Goal: Information Seeking & Learning: Learn about a topic

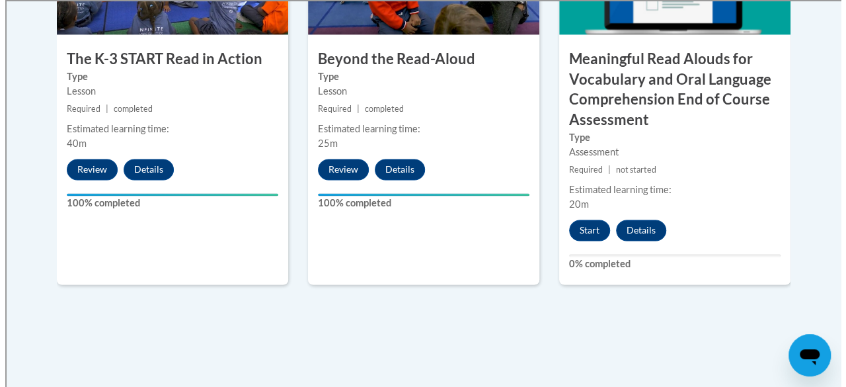
scroll to position [933, 0]
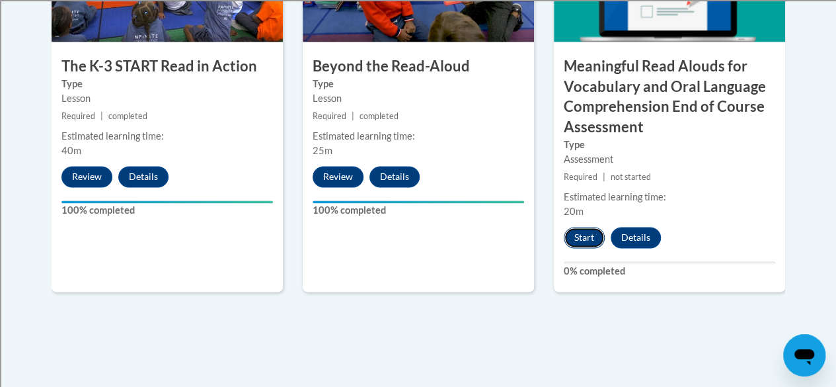
click at [592, 239] on button "Start" at bounding box center [584, 237] width 41 height 21
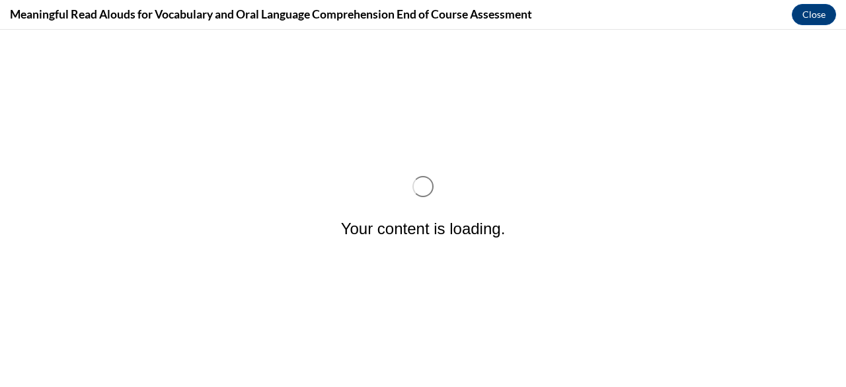
scroll to position [0, 0]
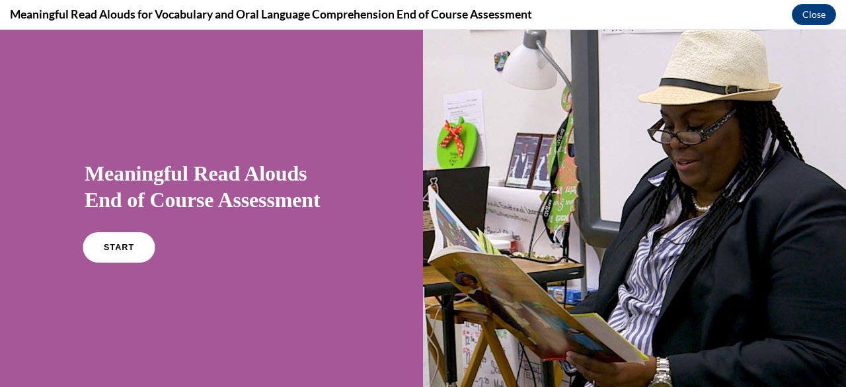
click at [131, 248] on link "START" at bounding box center [119, 247] width 72 height 30
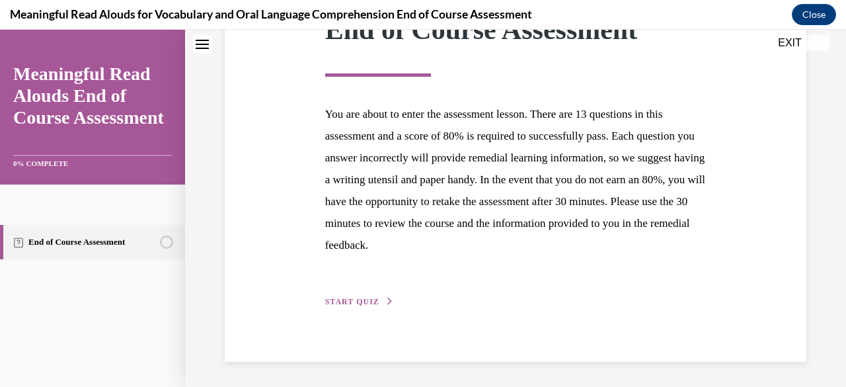
scroll to position [204, 0]
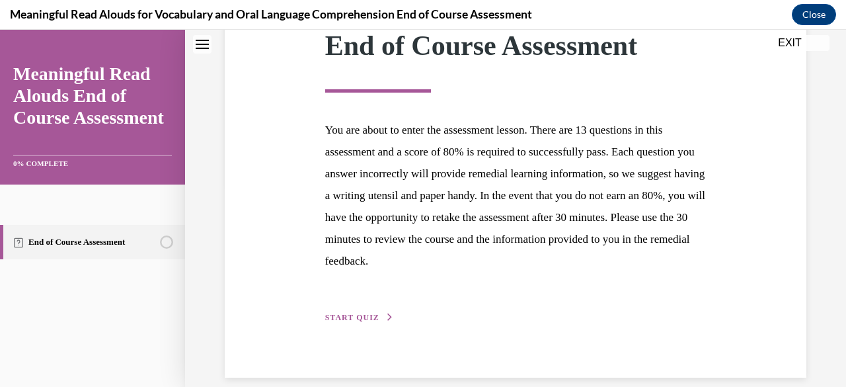
click at [357, 318] on span "START QUIZ" at bounding box center [352, 317] width 54 height 9
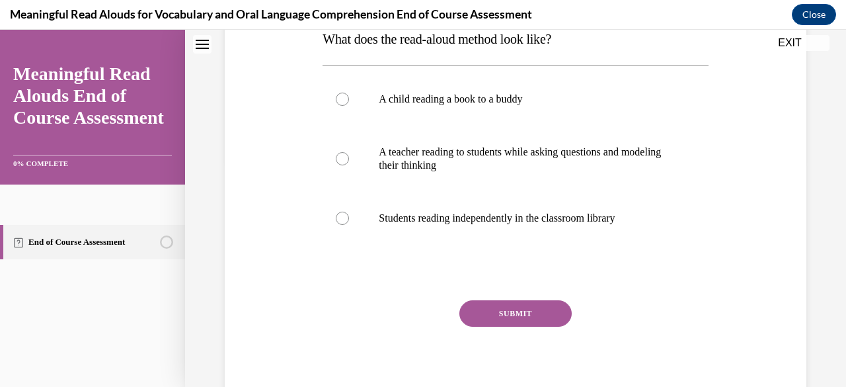
scroll to position [234, 0]
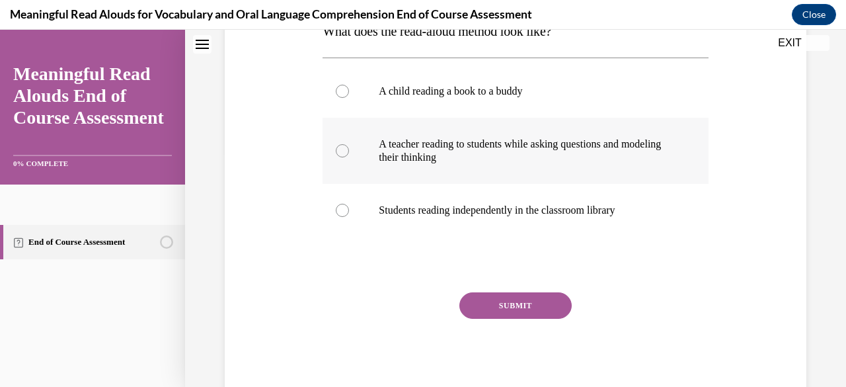
click at [341, 148] on div at bounding box center [342, 150] width 13 height 13
click at [341, 148] on input "A teacher reading to students while asking questions and modeling their thinking" at bounding box center [342, 150] width 13 height 13
radio input "true"
click at [463, 303] on button "SUBMIT" at bounding box center [515, 305] width 112 height 26
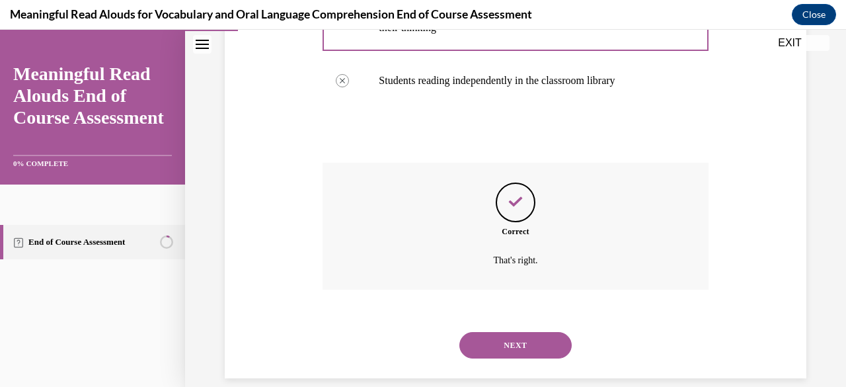
scroll to position [381, 0]
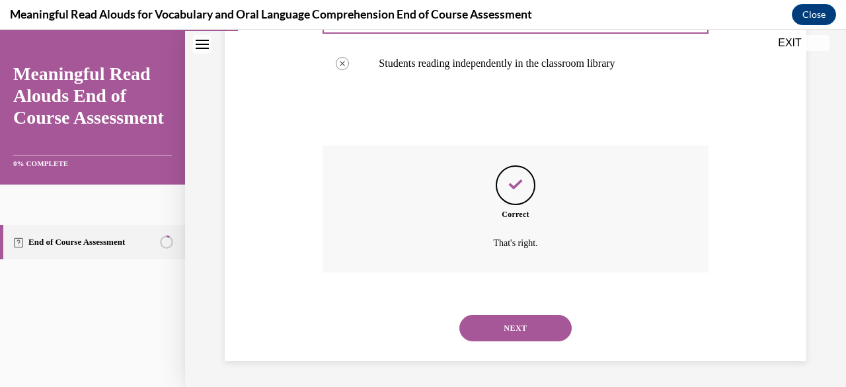
click at [470, 319] on button "NEXT" at bounding box center [515, 328] width 112 height 26
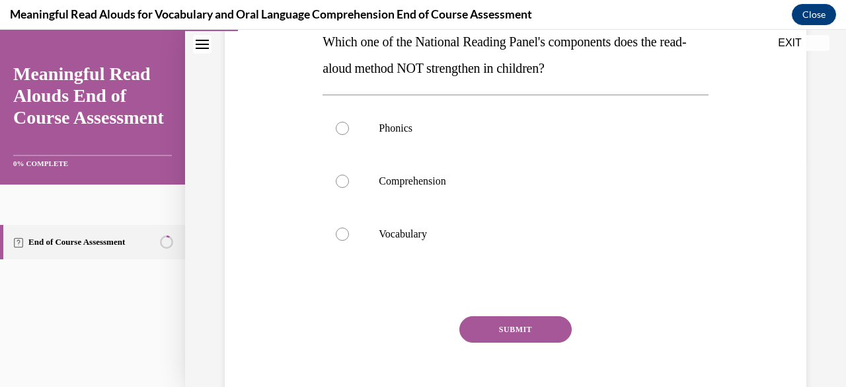
scroll to position [230, 0]
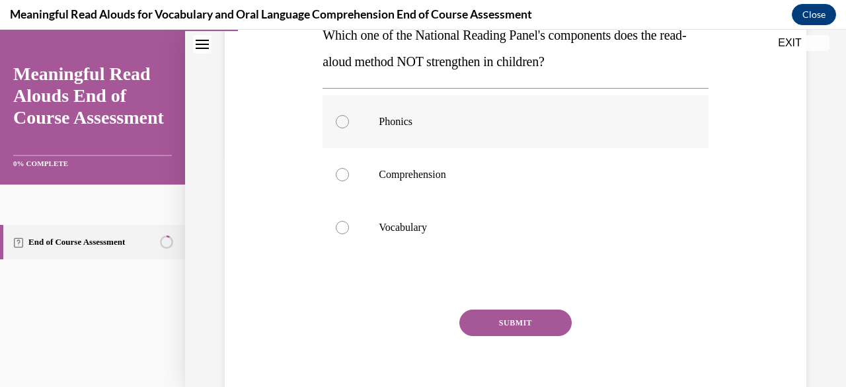
click at [338, 120] on div at bounding box center [342, 121] width 13 height 13
click at [338, 120] on input "Phonics" at bounding box center [342, 121] width 13 height 13
radio input "true"
click at [519, 324] on button "SUBMIT" at bounding box center [515, 322] width 112 height 26
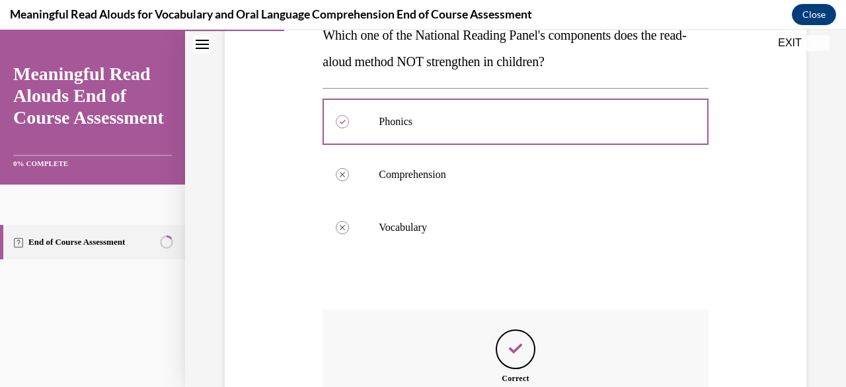
scroll to position [394, 0]
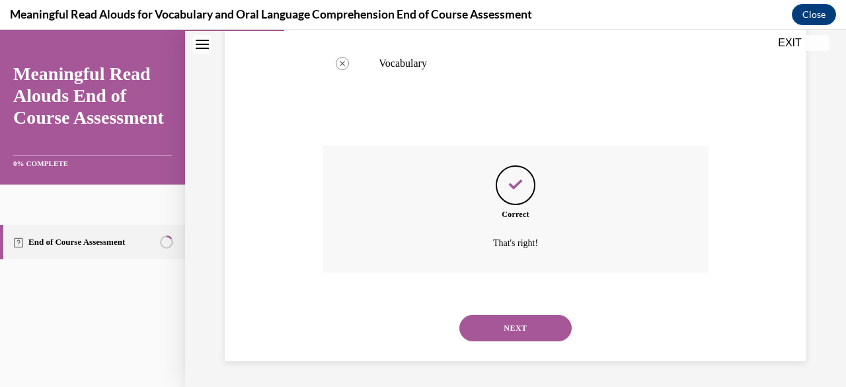
click at [519, 324] on button "NEXT" at bounding box center [515, 328] width 112 height 26
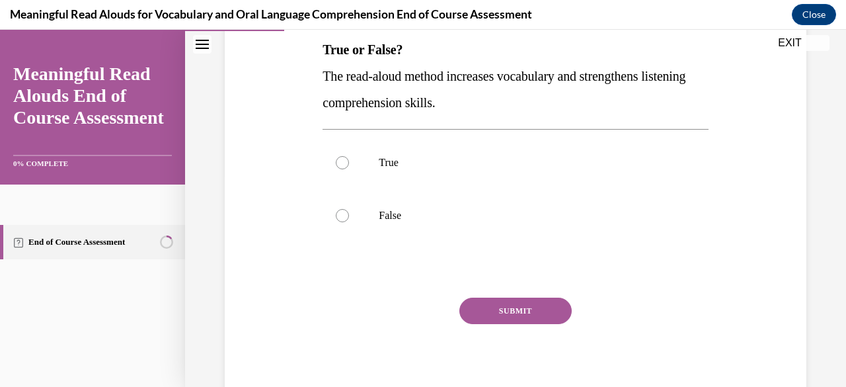
scroll to position [216, 0]
click at [343, 159] on div at bounding box center [342, 161] width 13 height 13
click at [343, 159] on input "True" at bounding box center [342, 161] width 13 height 13
radio input "true"
click at [492, 309] on button "SUBMIT" at bounding box center [515, 310] width 112 height 26
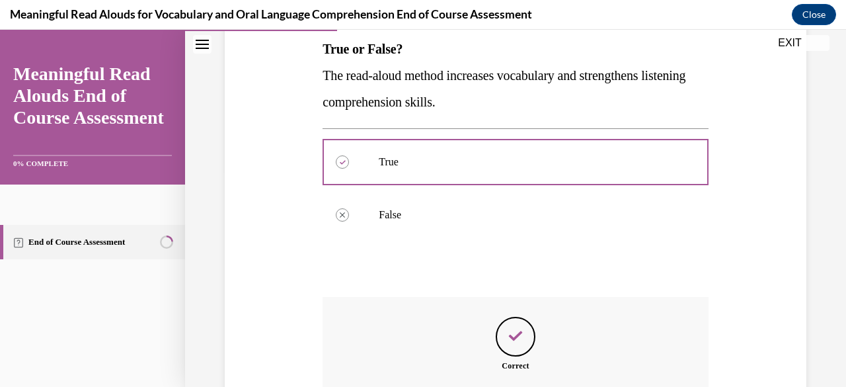
scroll to position [367, 0]
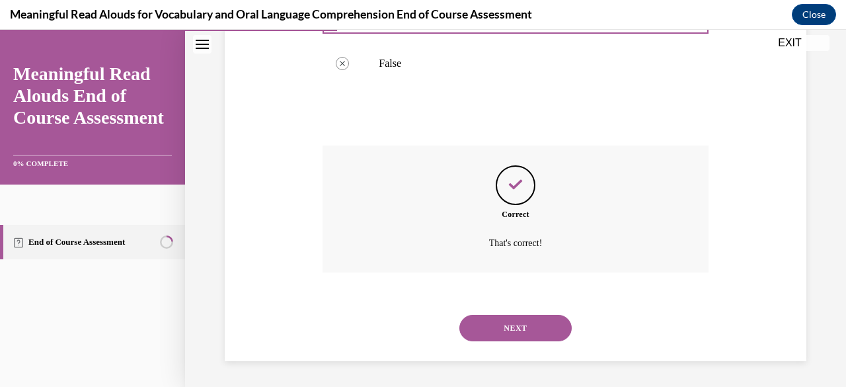
click at [490, 322] on button "NEXT" at bounding box center [515, 328] width 112 height 26
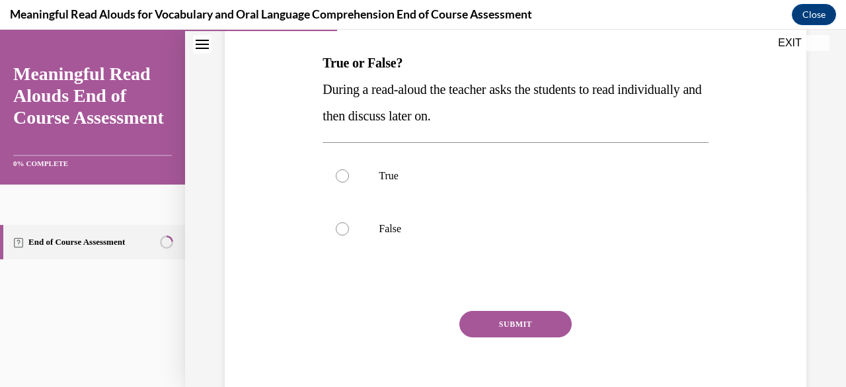
scroll to position [205, 0]
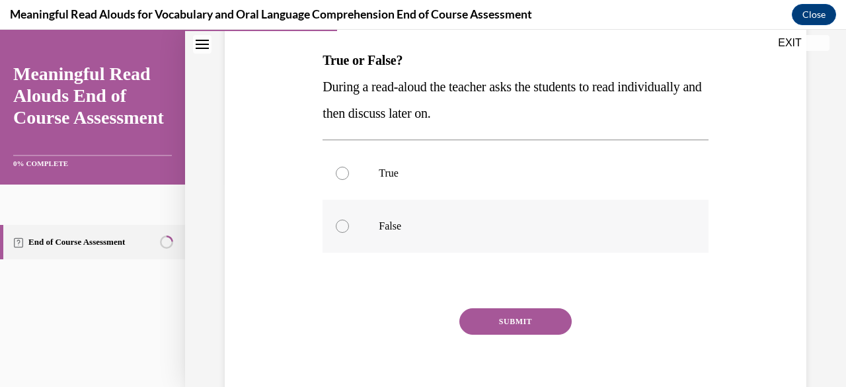
click at [379, 234] on label "False" at bounding box center [514, 226] width 385 height 53
click at [349, 233] on input "False" at bounding box center [342, 225] width 13 height 13
radio input "true"
click at [477, 323] on button "SUBMIT" at bounding box center [515, 321] width 112 height 26
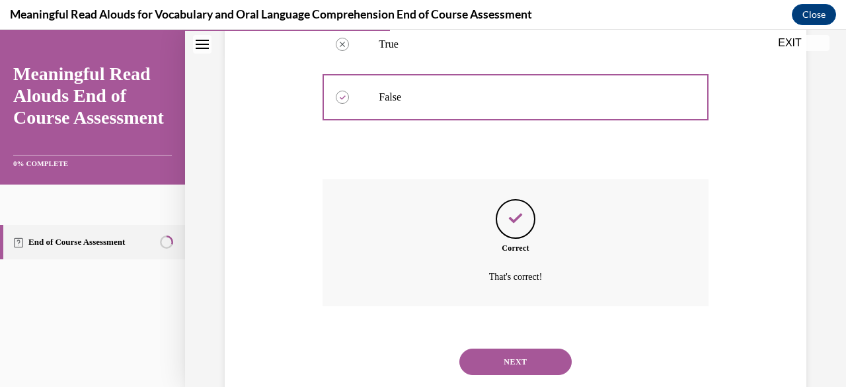
scroll to position [367, 0]
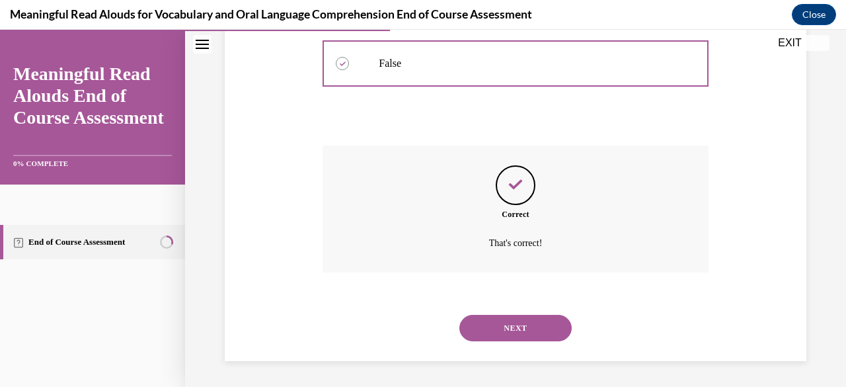
click at [477, 323] on button "NEXT" at bounding box center [515, 328] width 112 height 26
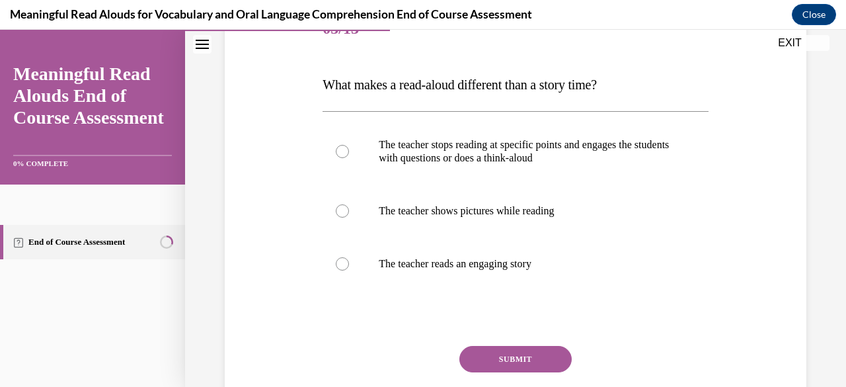
scroll to position [185, 0]
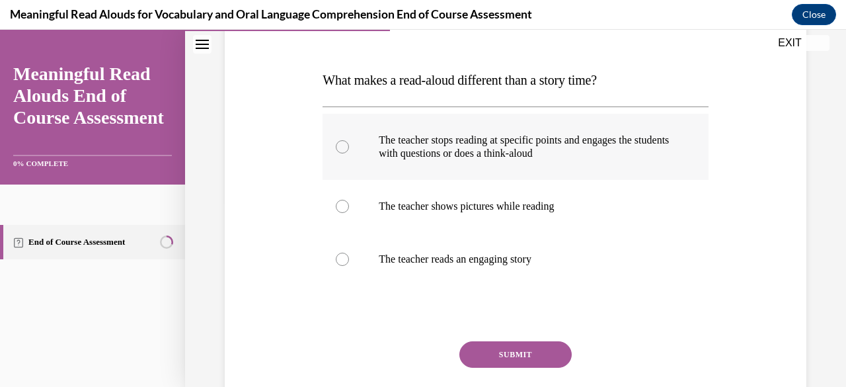
click at [344, 147] on div at bounding box center [342, 146] width 13 height 13
click at [344, 147] on input "The teacher stops reading at specific points and engages the students with ques…" at bounding box center [342, 146] width 13 height 13
radio input "true"
click at [480, 351] on button "SUBMIT" at bounding box center [515, 354] width 112 height 26
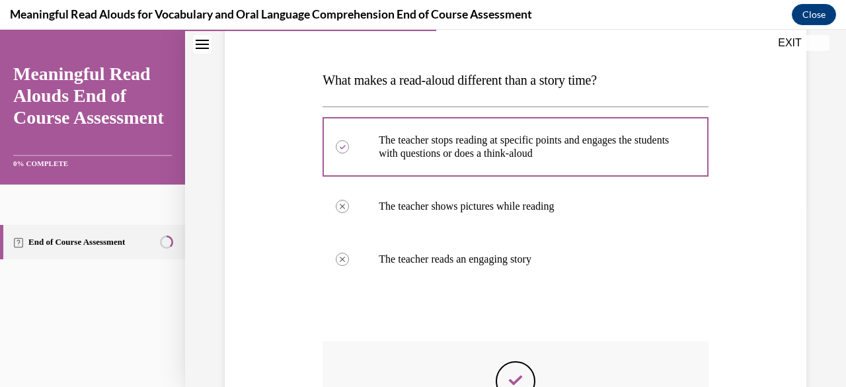
scroll to position [381, 0]
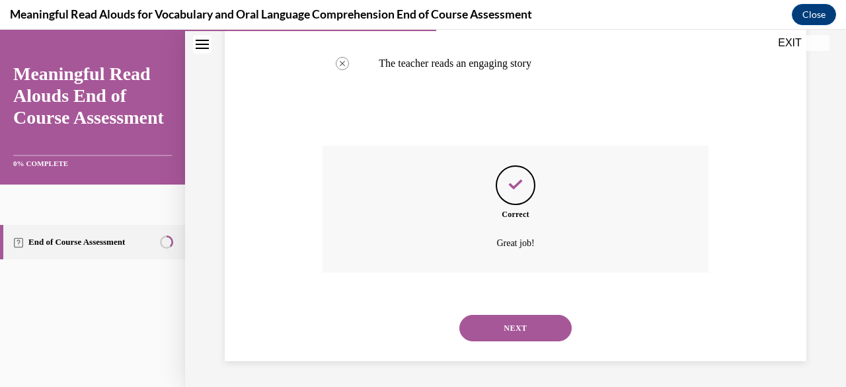
click at [489, 327] on button "NEXT" at bounding box center [515, 328] width 112 height 26
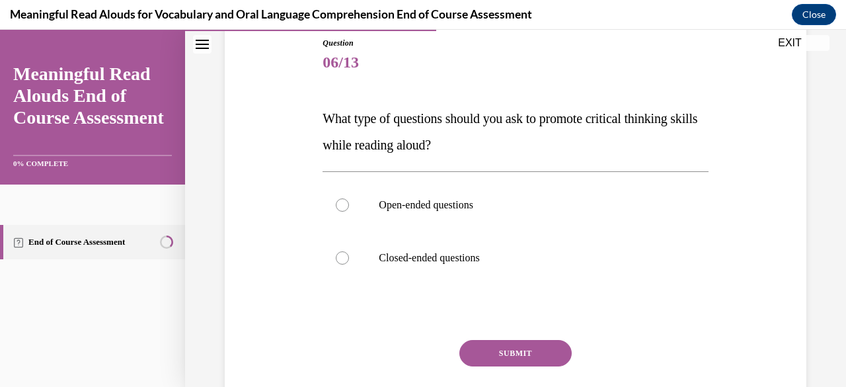
scroll to position [147, 0]
click at [346, 202] on div at bounding box center [342, 204] width 13 height 13
click at [346, 202] on input "Open-ended questions" at bounding box center [342, 204] width 13 height 13
radio input "true"
click at [514, 344] on button "SUBMIT" at bounding box center [515, 352] width 112 height 26
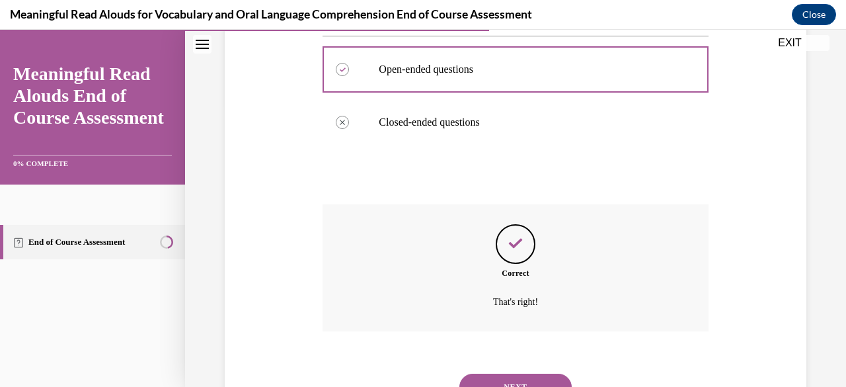
scroll to position [341, 0]
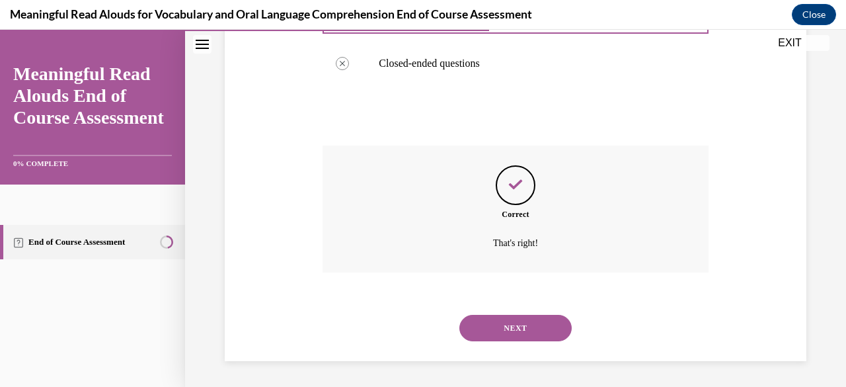
click at [507, 327] on button "NEXT" at bounding box center [515, 328] width 112 height 26
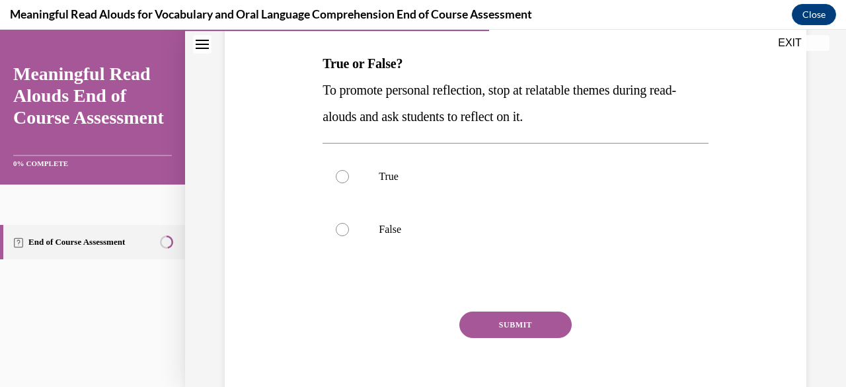
scroll to position [201, 0]
click at [337, 172] on div at bounding box center [342, 176] width 13 height 13
click at [337, 172] on input "True" at bounding box center [342, 176] width 13 height 13
radio input "true"
click at [497, 324] on button "SUBMIT" at bounding box center [515, 325] width 112 height 26
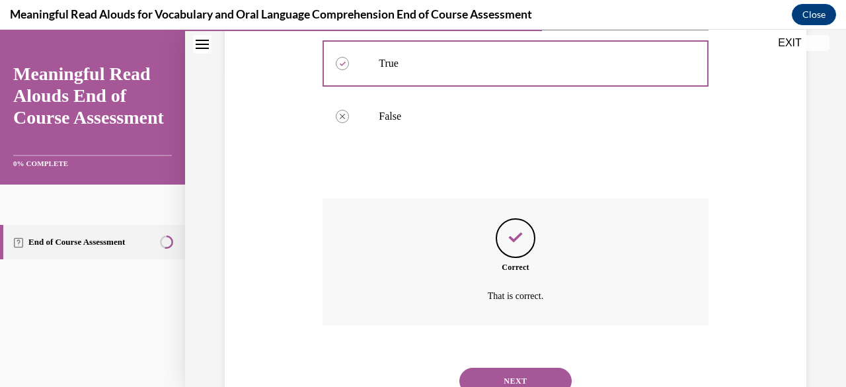
scroll to position [367, 0]
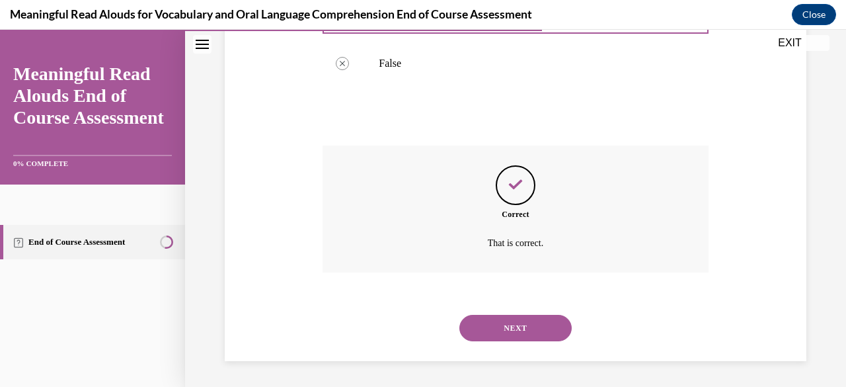
click at [498, 334] on button "NEXT" at bounding box center [515, 328] width 112 height 26
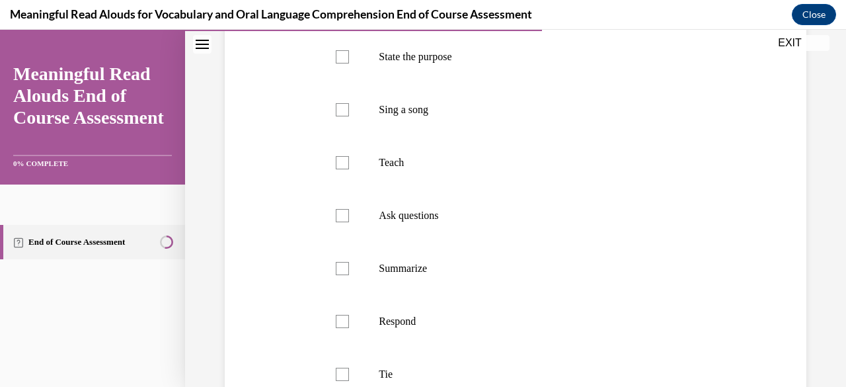
scroll to position [274, 0]
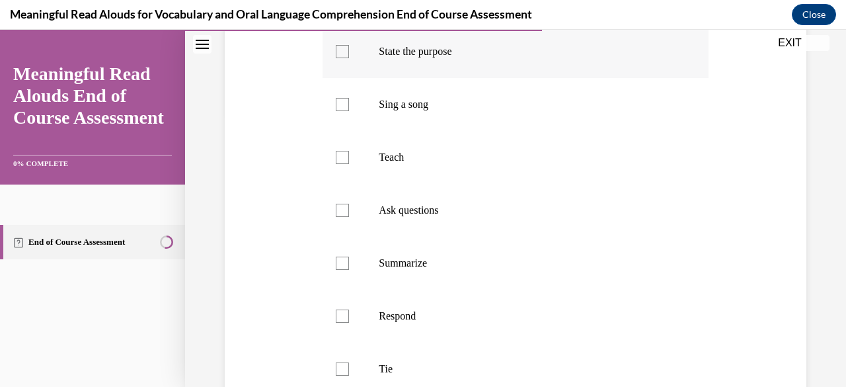
click at [343, 58] on div at bounding box center [342, 51] width 13 height 13
click at [343, 58] on input "State the purpose" at bounding box center [342, 51] width 13 height 13
checkbox input "true"
click at [341, 164] on div at bounding box center [342, 157] width 13 height 13
click at [341, 164] on input "Teach" at bounding box center [342, 157] width 13 height 13
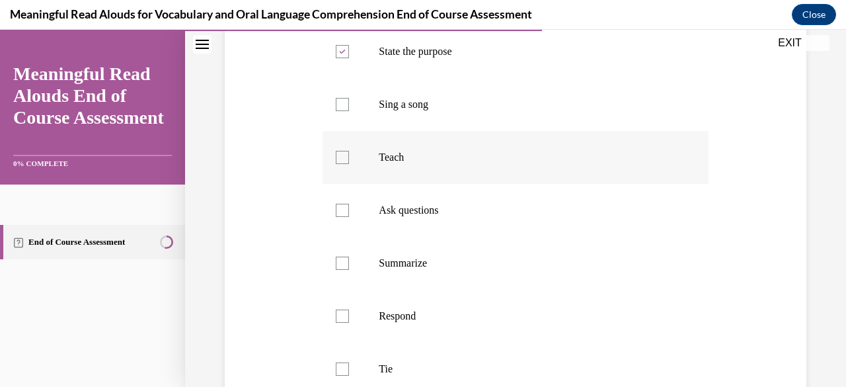
checkbox input "true"
click at [343, 217] on div at bounding box center [342, 210] width 13 height 13
click at [343, 217] on input "Ask questions" at bounding box center [342, 210] width 13 height 13
checkbox input "true"
click at [342, 322] on div at bounding box center [342, 315] width 13 height 13
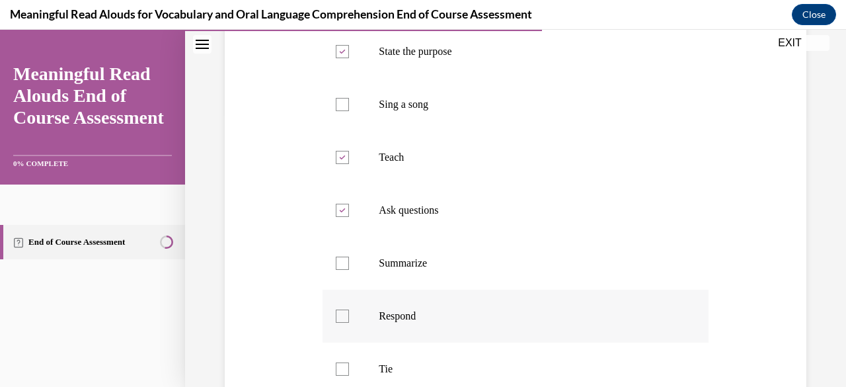
click at [342, 322] on input "Respond" at bounding box center [342, 315] width 13 height 13
checkbox input "true"
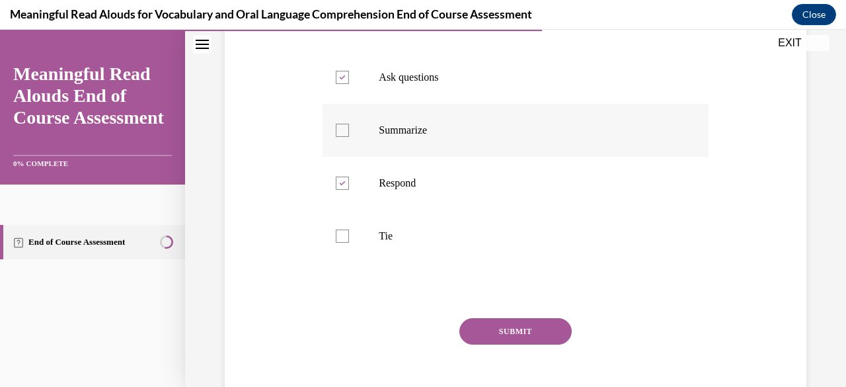
scroll to position [408, 0]
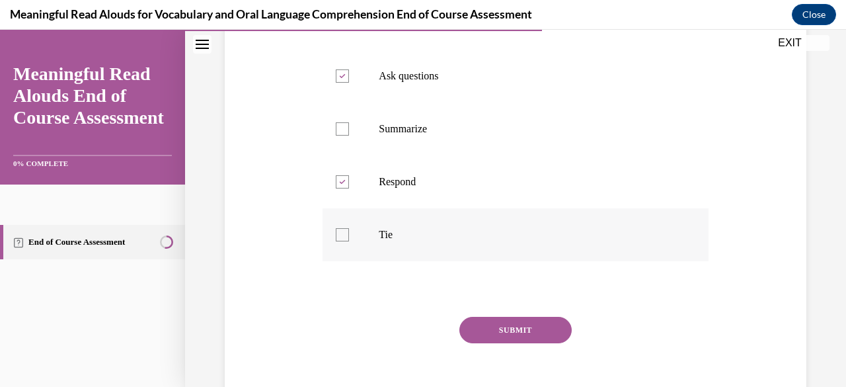
click at [343, 241] on div at bounding box center [342, 234] width 13 height 13
click at [343, 241] on input "Tie" at bounding box center [342, 234] width 13 height 13
checkbox input "true"
click at [485, 343] on button "SUBMIT" at bounding box center [515, 330] width 112 height 26
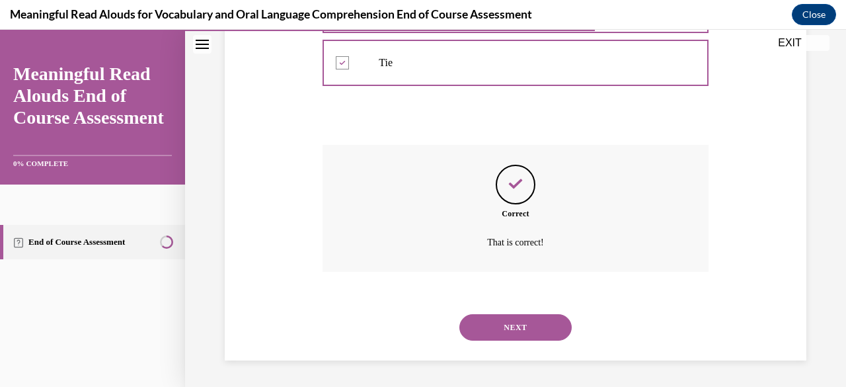
scroll to position [590, 0]
click at [485, 340] on button "NEXT" at bounding box center [515, 327] width 112 height 26
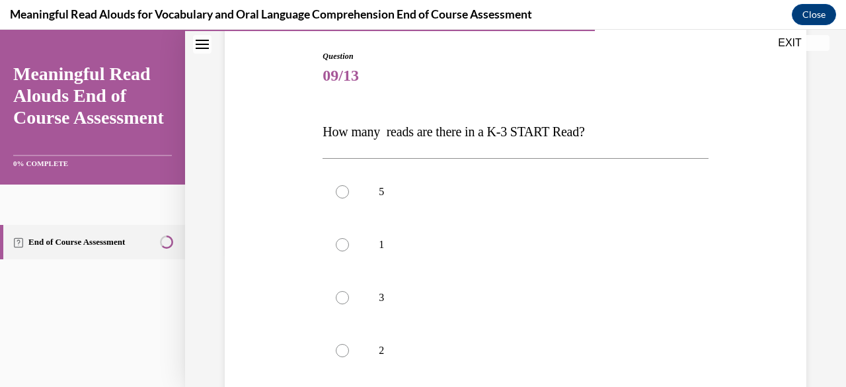
scroll to position [152, 0]
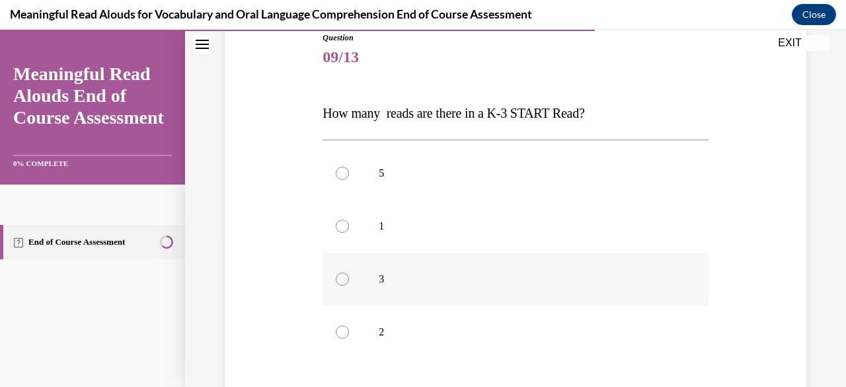
click at [337, 276] on div at bounding box center [342, 278] width 13 height 13
click at [337, 276] on input "3" at bounding box center [342, 278] width 13 height 13
radio input "true"
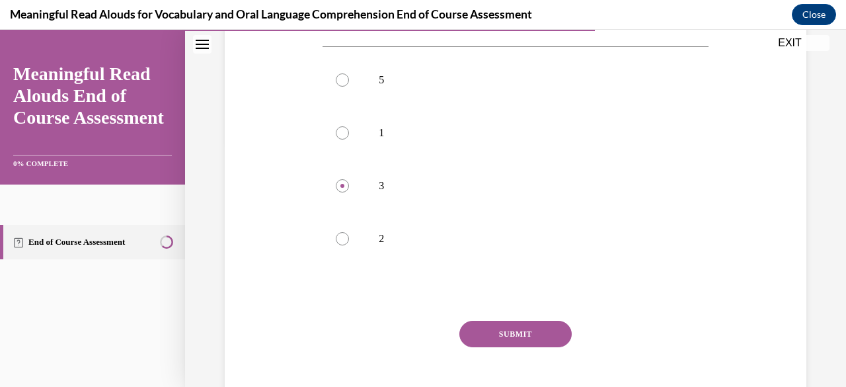
scroll to position [246, 0]
click at [486, 326] on button "SUBMIT" at bounding box center [515, 333] width 112 height 26
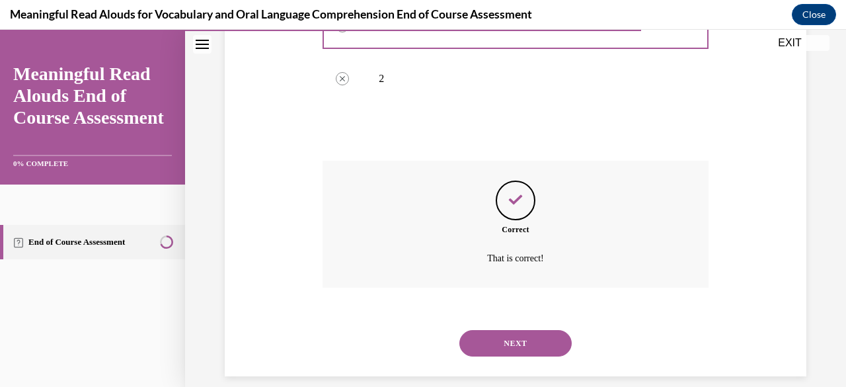
scroll to position [420, 0]
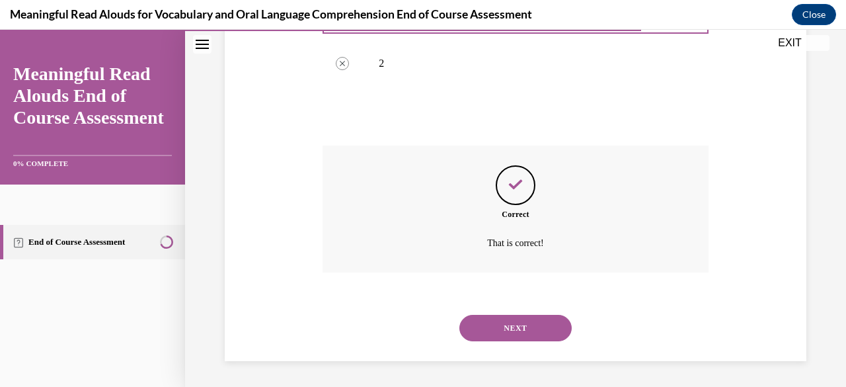
click at [486, 326] on button "NEXT" at bounding box center [515, 328] width 112 height 26
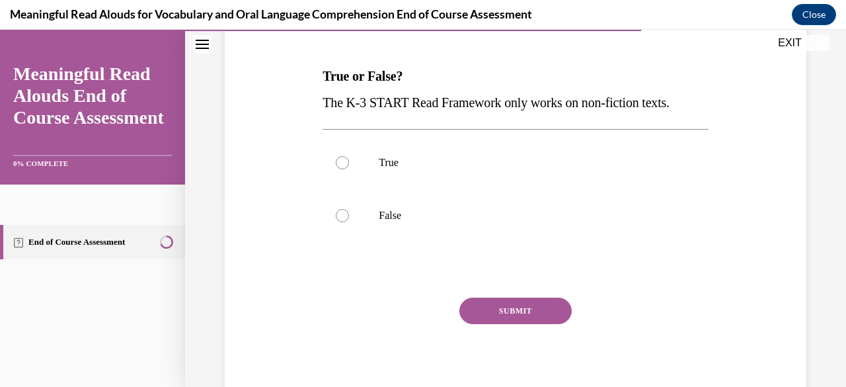
scroll to position [190, 0]
click at [342, 216] on div at bounding box center [342, 214] width 13 height 13
click at [342, 216] on input "False" at bounding box center [342, 214] width 13 height 13
radio input "true"
click at [477, 307] on button "SUBMIT" at bounding box center [515, 310] width 112 height 26
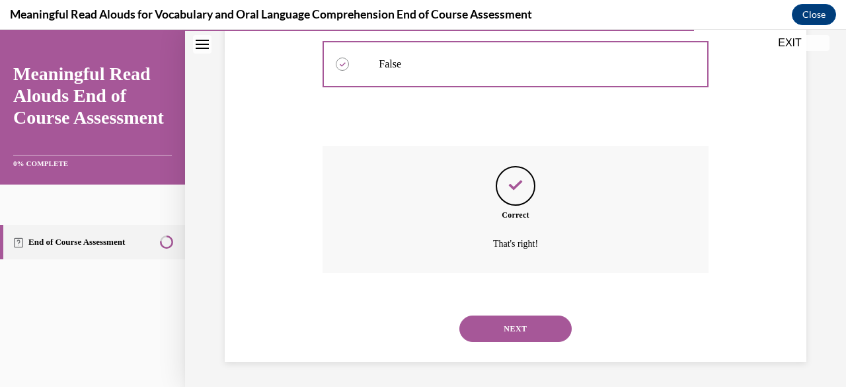
scroll to position [341, 0]
click at [482, 324] on button "NEXT" at bounding box center [515, 328] width 112 height 26
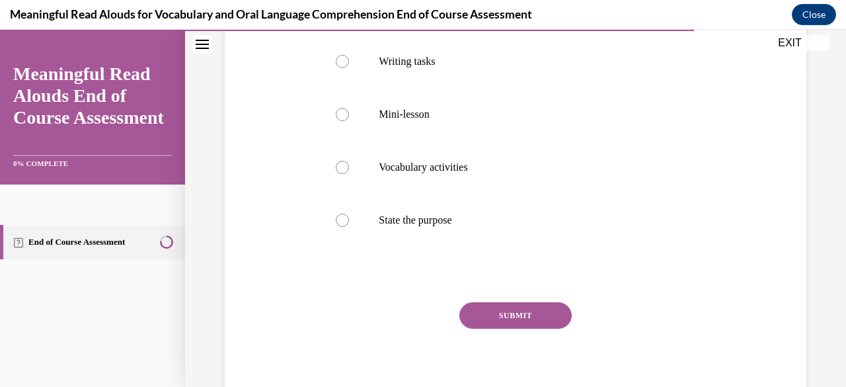
scroll to position [325, 0]
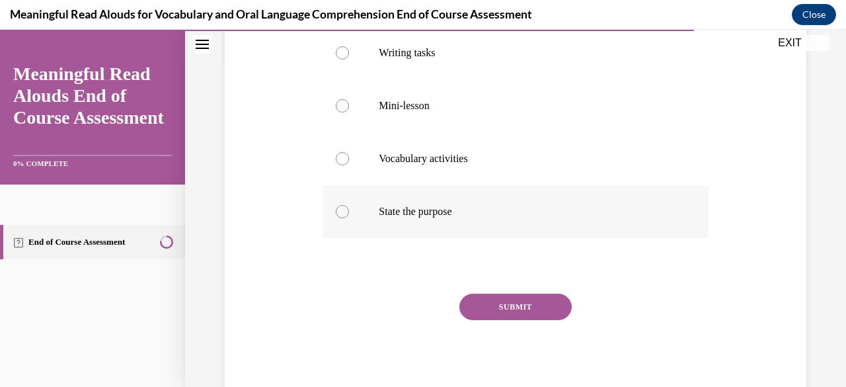
click at [348, 212] on label "State the purpose" at bounding box center [514, 211] width 385 height 53
click at [348, 212] on input "State the purpose" at bounding box center [342, 211] width 13 height 13
radio input "true"
click at [478, 303] on button "SUBMIT" at bounding box center [515, 306] width 112 height 26
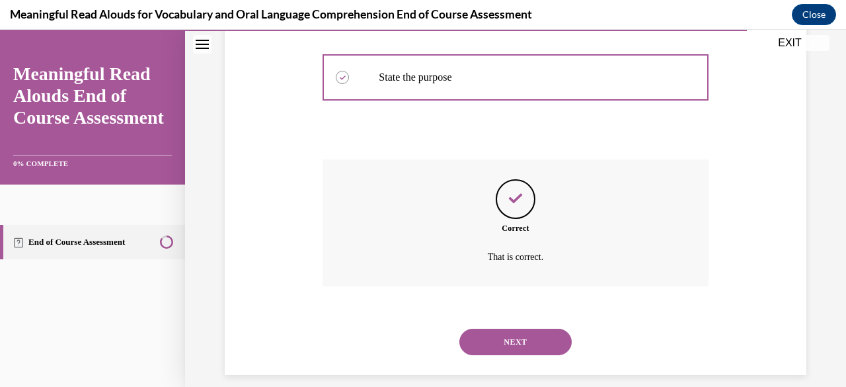
scroll to position [473, 0]
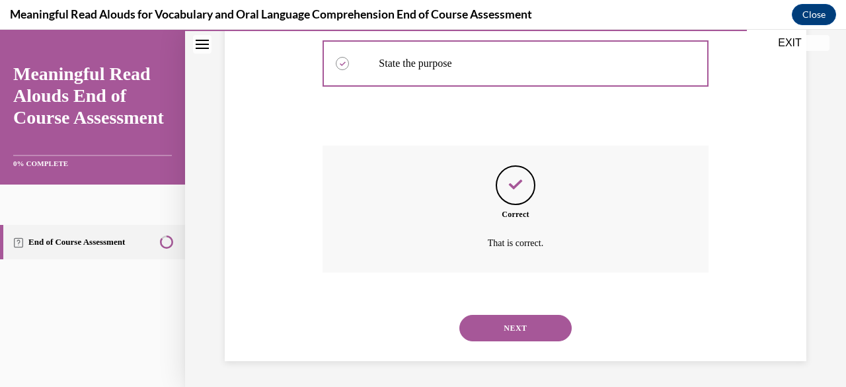
click at [486, 326] on button "NEXT" at bounding box center [515, 328] width 112 height 26
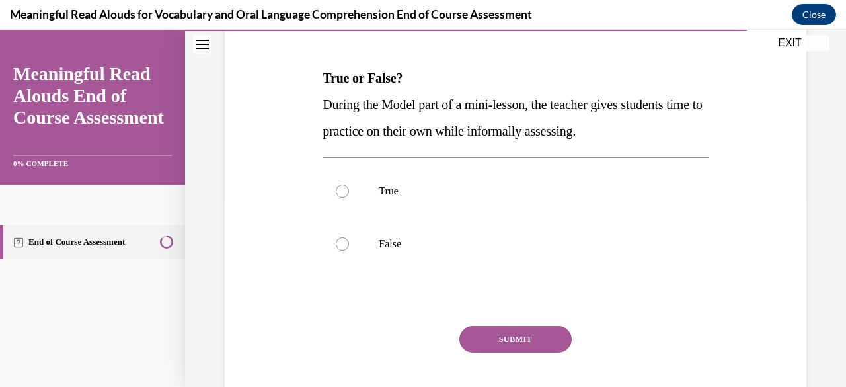
scroll to position [196, 0]
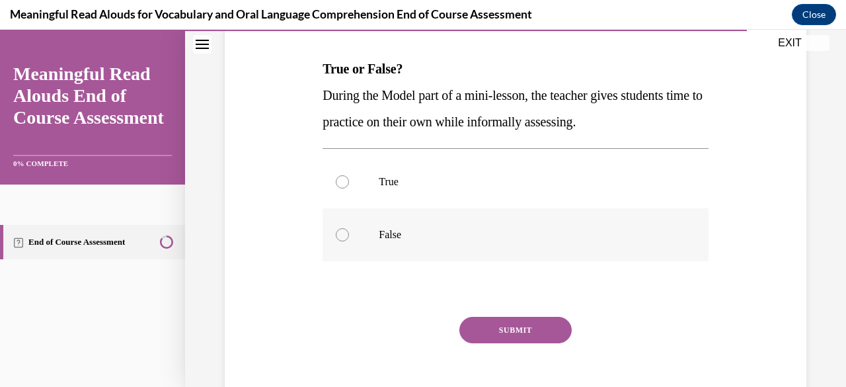
click at [359, 239] on label "False" at bounding box center [514, 234] width 385 height 53
click at [349, 239] on input "False" at bounding box center [342, 234] width 13 height 13
radio input "true"
click at [476, 324] on button "SUBMIT" at bounding box center [515, 330] width 112 height 26
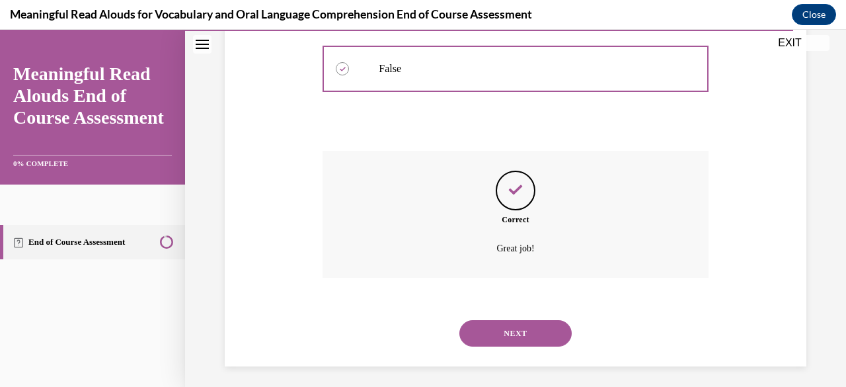
scroll to position [367, 0]
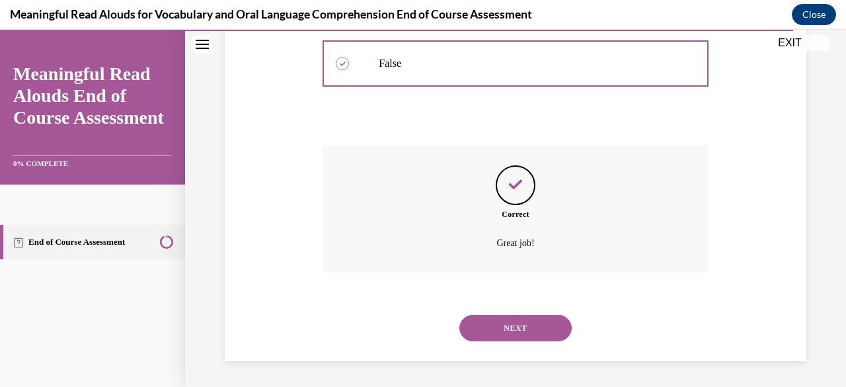
click at [485, 326] on button "NEXT" at bounding box center [515, 328] width 112 height 26
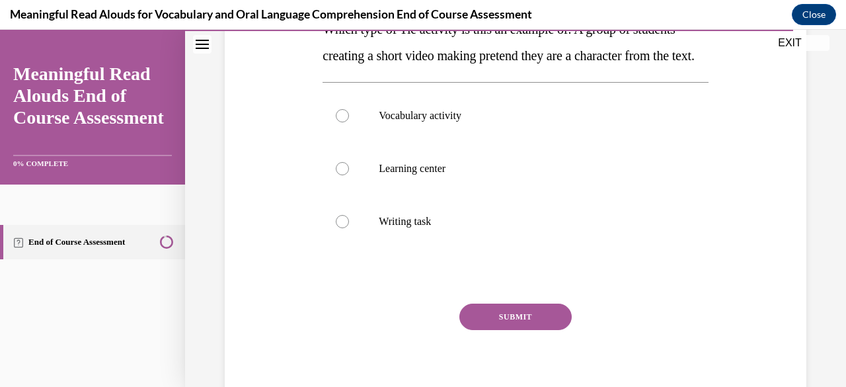
scroll to position [239, 0]
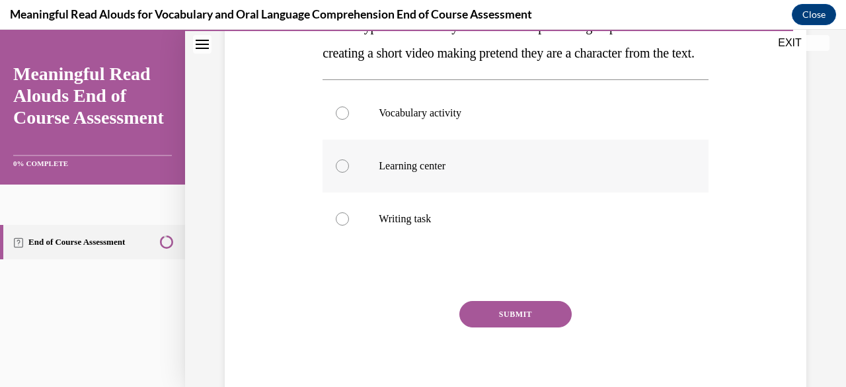
click at [342, 172] on div at bounding box center [342, 165] width 13 height 13
click at [342, 172] on input "Learning center" at bounding box center [342, 165] width 13 height 13
radio input "true"
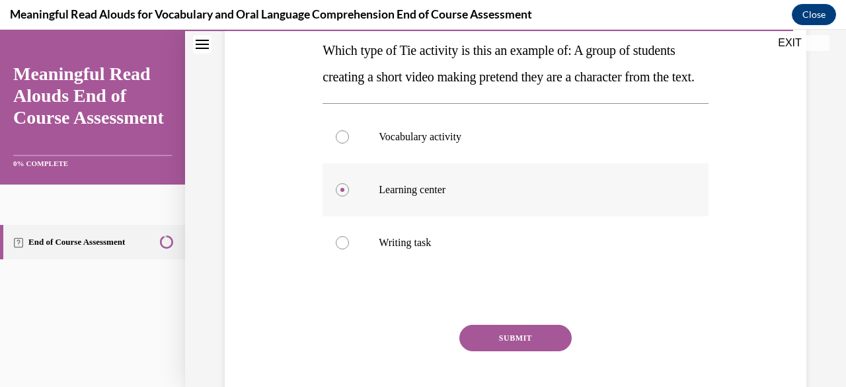
scroll to position [214, 0]
click at [482, 352] on button "SUBMIT" at bounding box center [515, 338] width 112 height 26
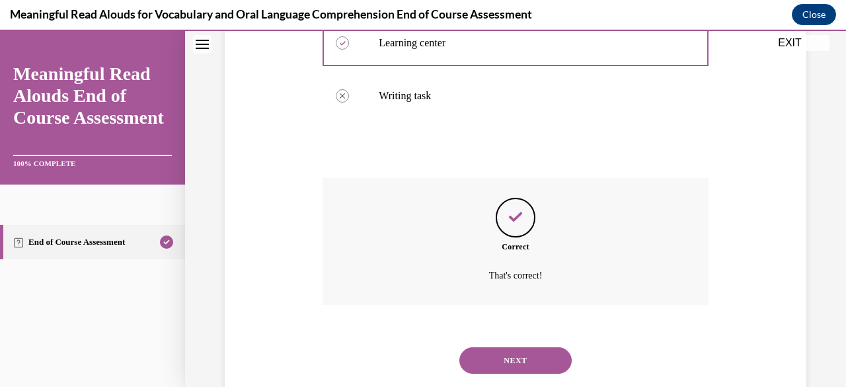
scroll to position [420, 0]
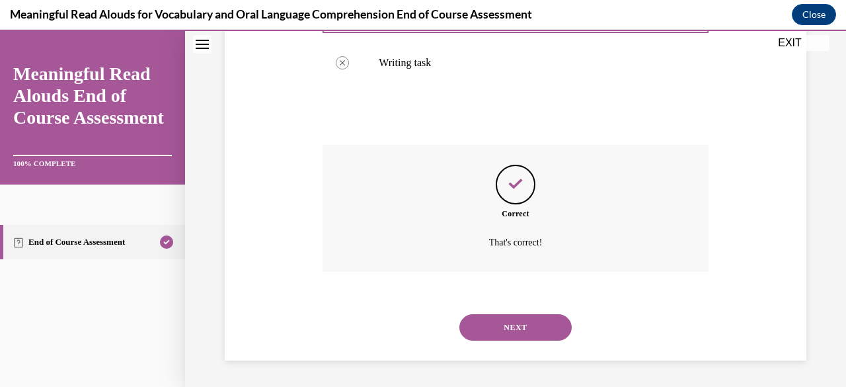
click at [491, 334] on button "NEXT" at bounding box center [515, 327] width 112 height 26
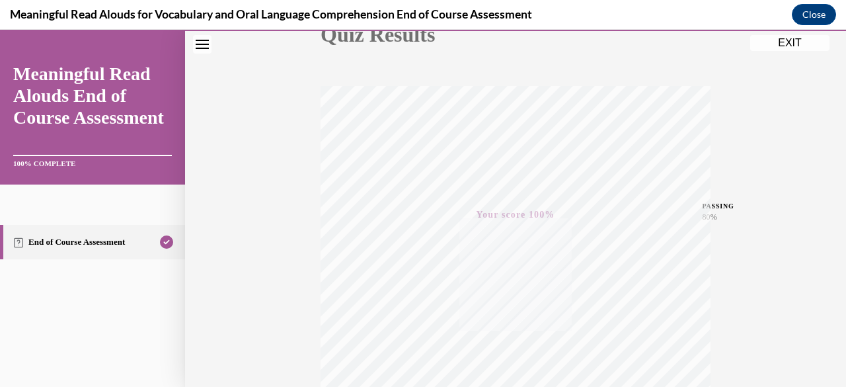
scroll to position [169, 0]
click at [780, 42] on button "EXIT" at bounding box center [789, 43] width 79 height 16
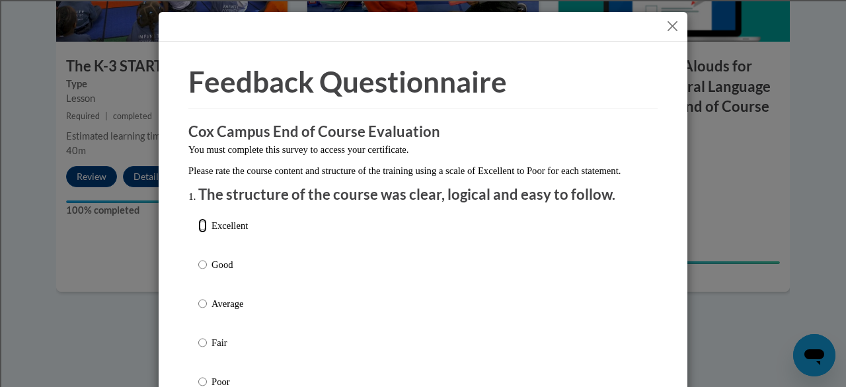
click at [201, 233] on input "Excellent" at bounding box center [202, 225] width 9 height 15
radio input "true"
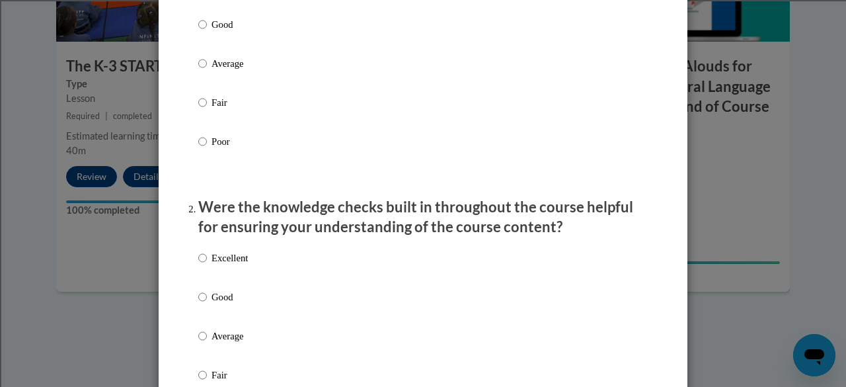
scroll to position [243, 0]
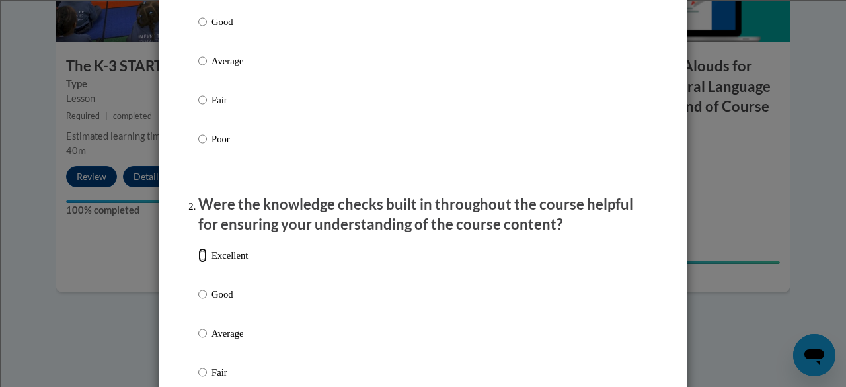
click at [198, 262] on input "Excellent" at bounding box center [202, 255] width 9 height 15
radio input "true"
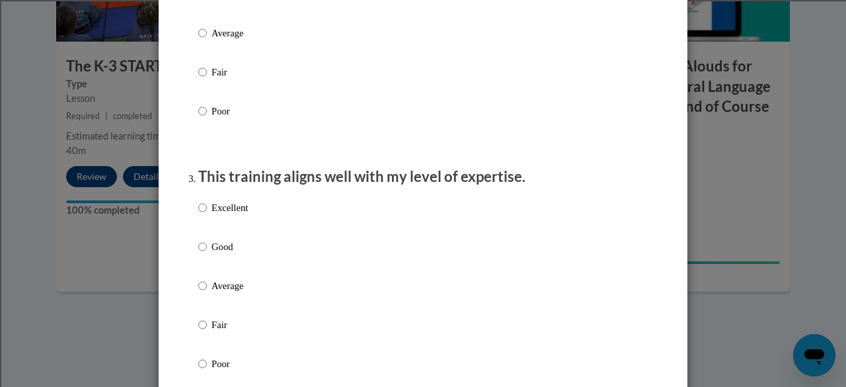
scroll to position [548, 0]
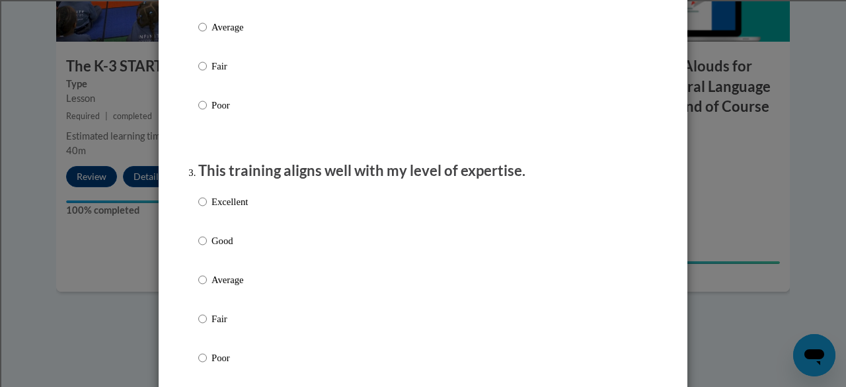
click at [198, 209] on input "Excellent" at bounding box center [202, 201] width 9 height 15
radio input "true"
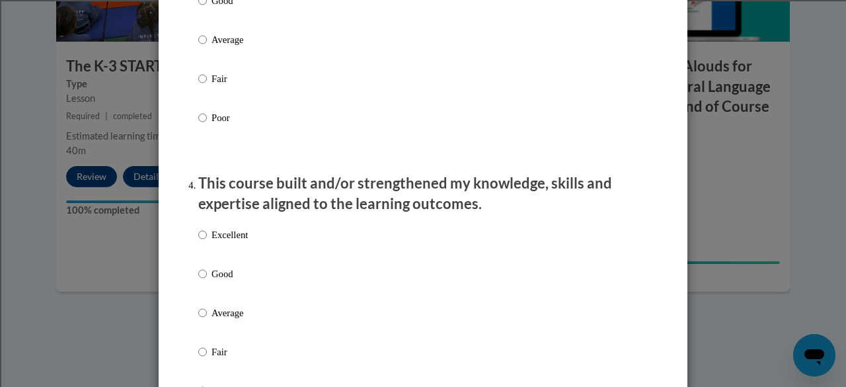
scroll to position [793, 0]
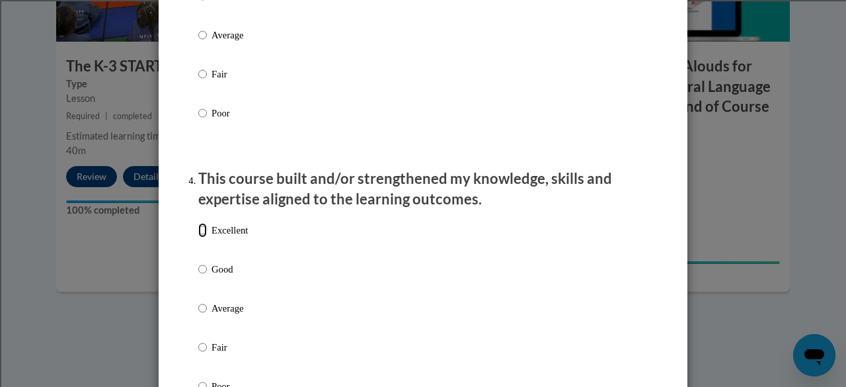
click at [199, 237] on input "Excellent" at bounding box center [202, 230] width 9 height 15
radio input "true"
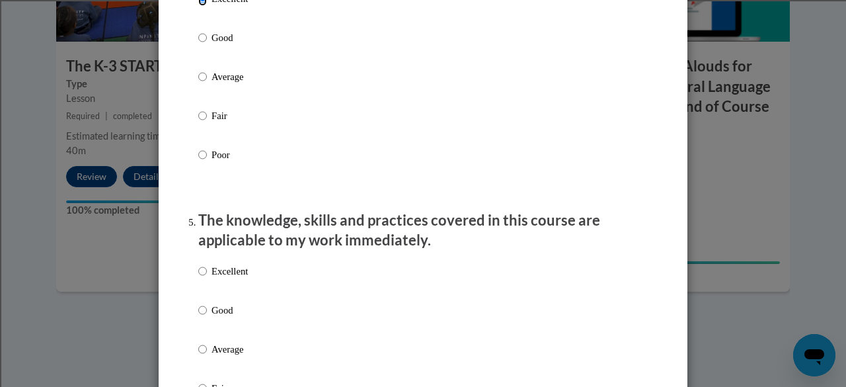
scroll to position [1031, 0]
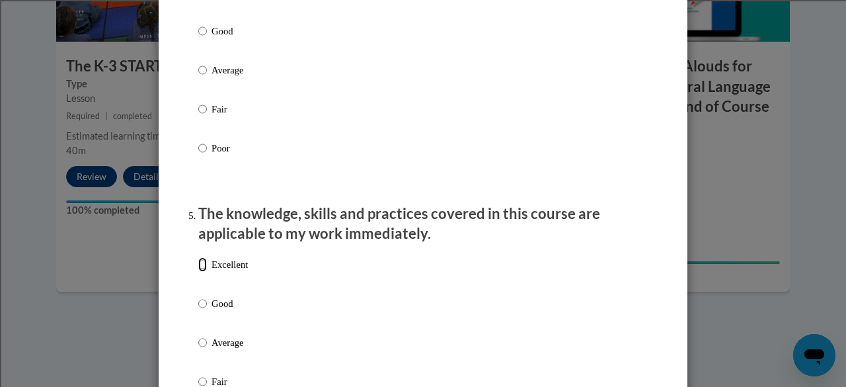
click at [200, 272] on input "Excellent" at bounding box center [202, 264] width 9 height 15
radio input "true"
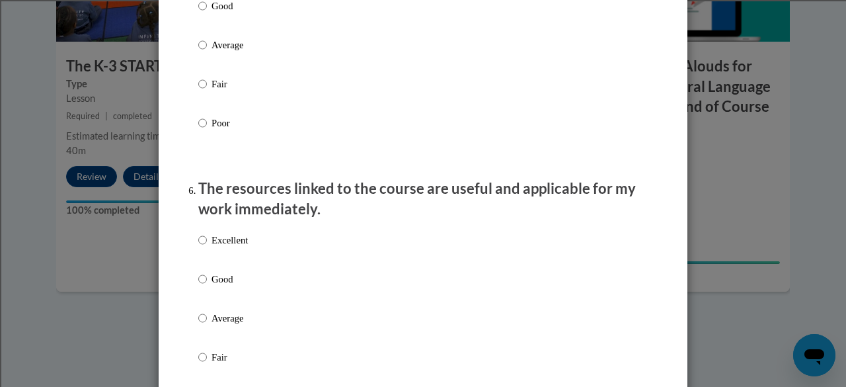
scroll to position [1334, 0]
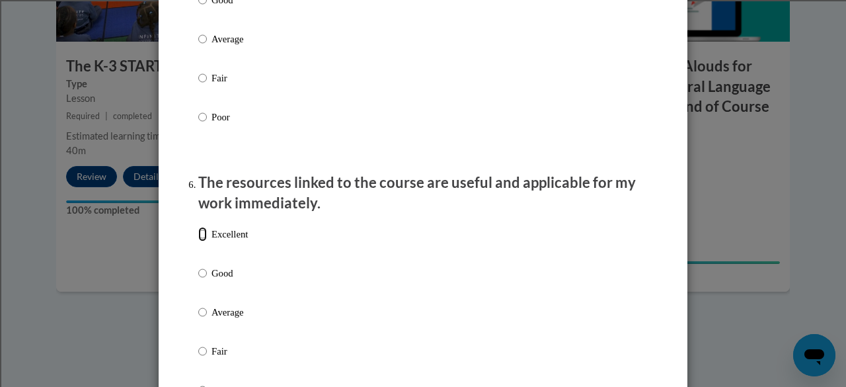
click at [198, 241] on input "Excellent" at bounding box center [202, 234] width 9 height 15
radio input "true"
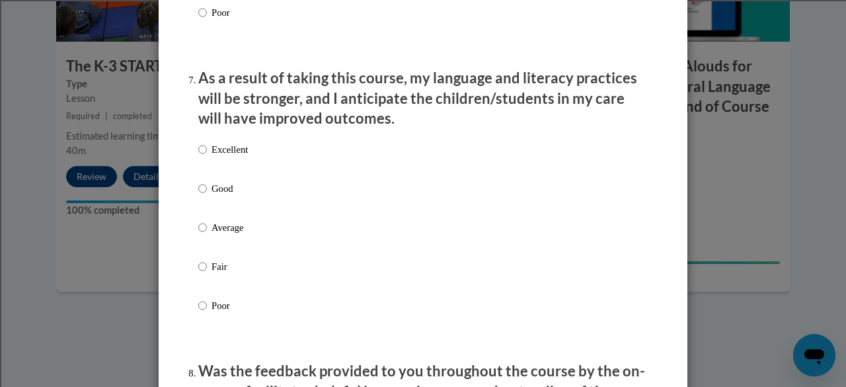
scroll to position [1721, 0]
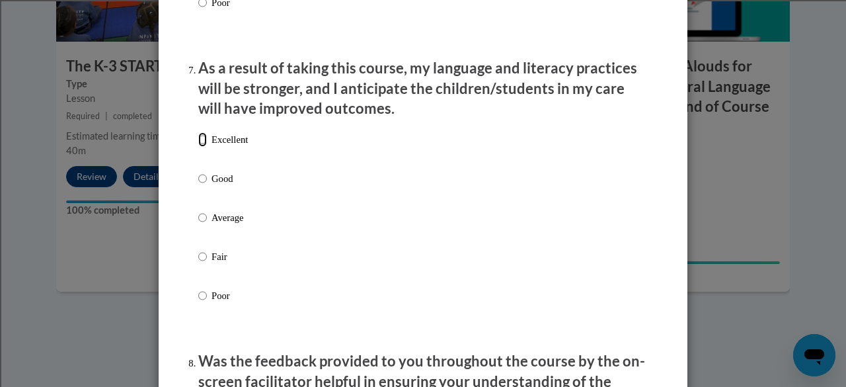
click at [198, 147] on input "Excellent" at bounding box center [202, 139] width 9 height 15
radio input "true"
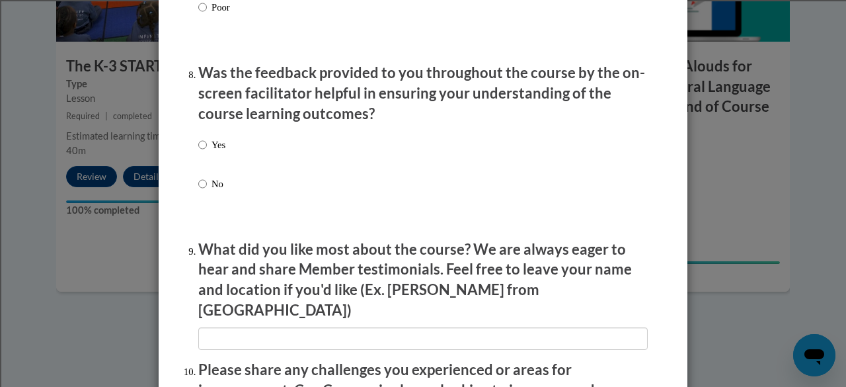
scroll to position [2012, 0]
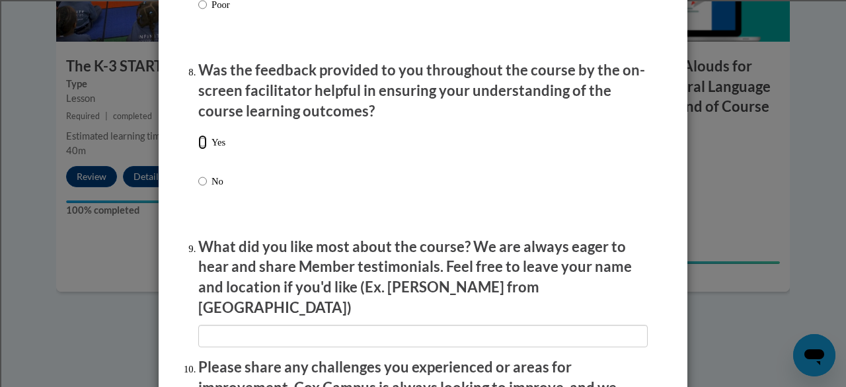
click at [198, 149] on input "Yes" at bounding box center [202, 142] width 9 height 15
radio input "true"
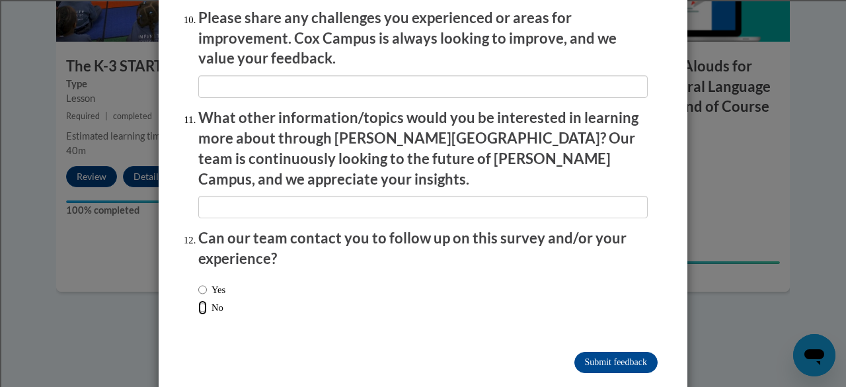
click at [198, 300] on input "No" at bounding box center [202, 307] width 9 height 15
radio input "true"
click at [601, 352] on input "Submit feedback" at bounding box center [615, 362] width 83 height 21
